Goal: Transaction & Acquisition: Purchase product/service

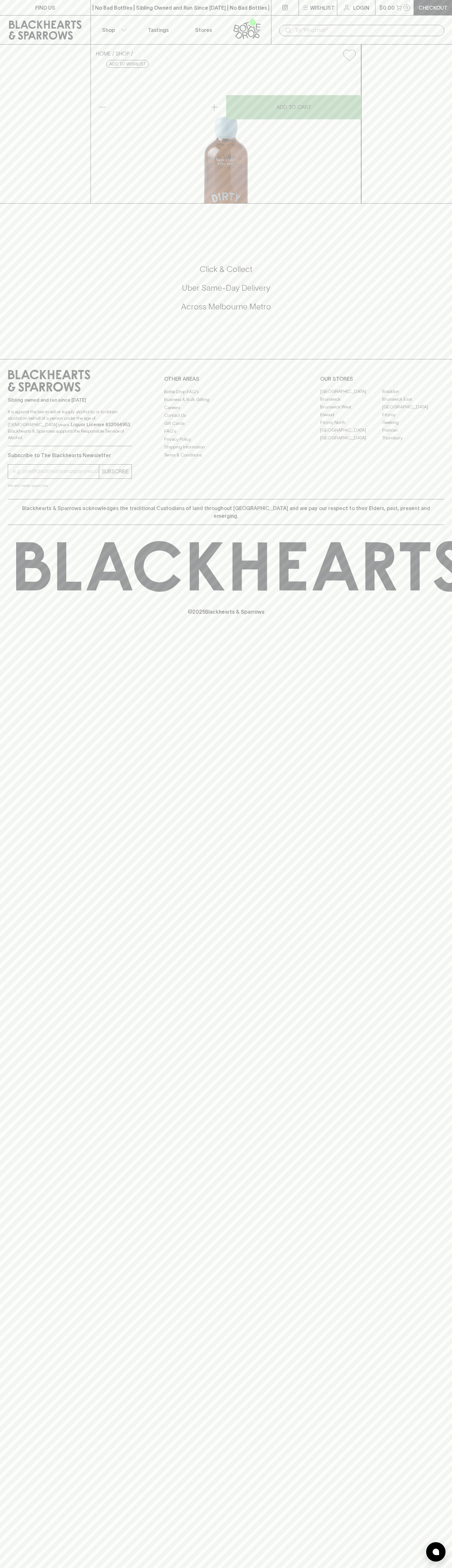
click at [358, 2] on link "Login" at bounding box center [356, 7] width 38 height 15
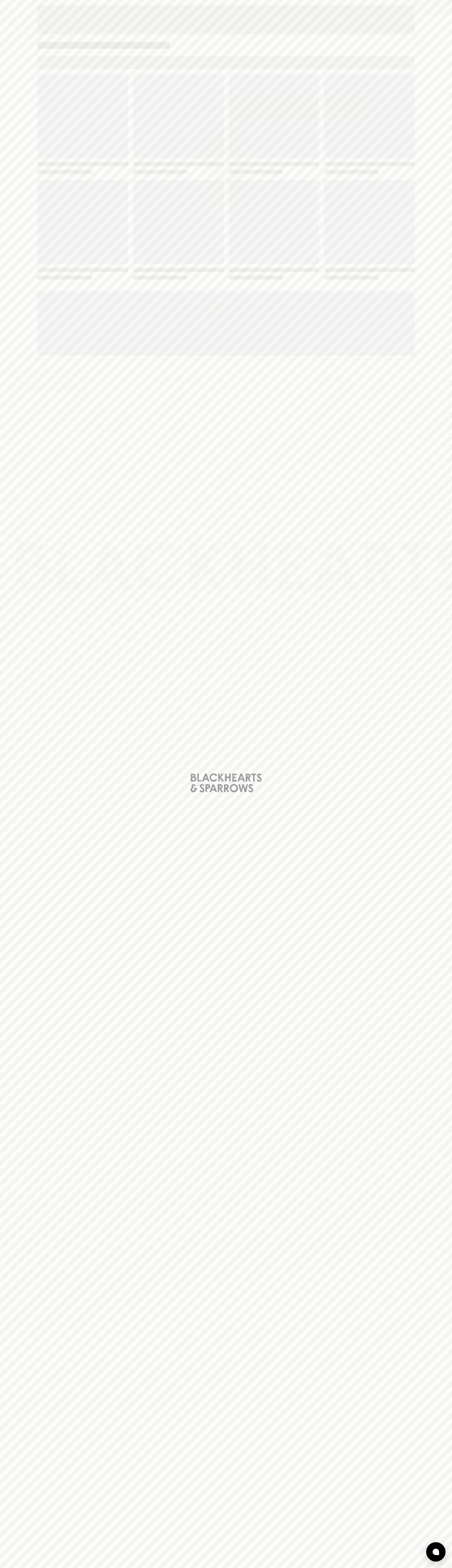
click at [422, 794] on div "Loading" at bounding box center [226, 784] width 452 height 1568
click at [408, 1567] on html "FIND US | No Bad Bottles | Sibling Owned and Run Since 2006 | No Bad Bottles | …" at bounding box center [226, 784] width 452 height 1568
click at [24, 283] on div "Loading" at bounding box center [226, 784] width 452 height 1568
